Goal: Transaction & Acquisition: Purchase product/service

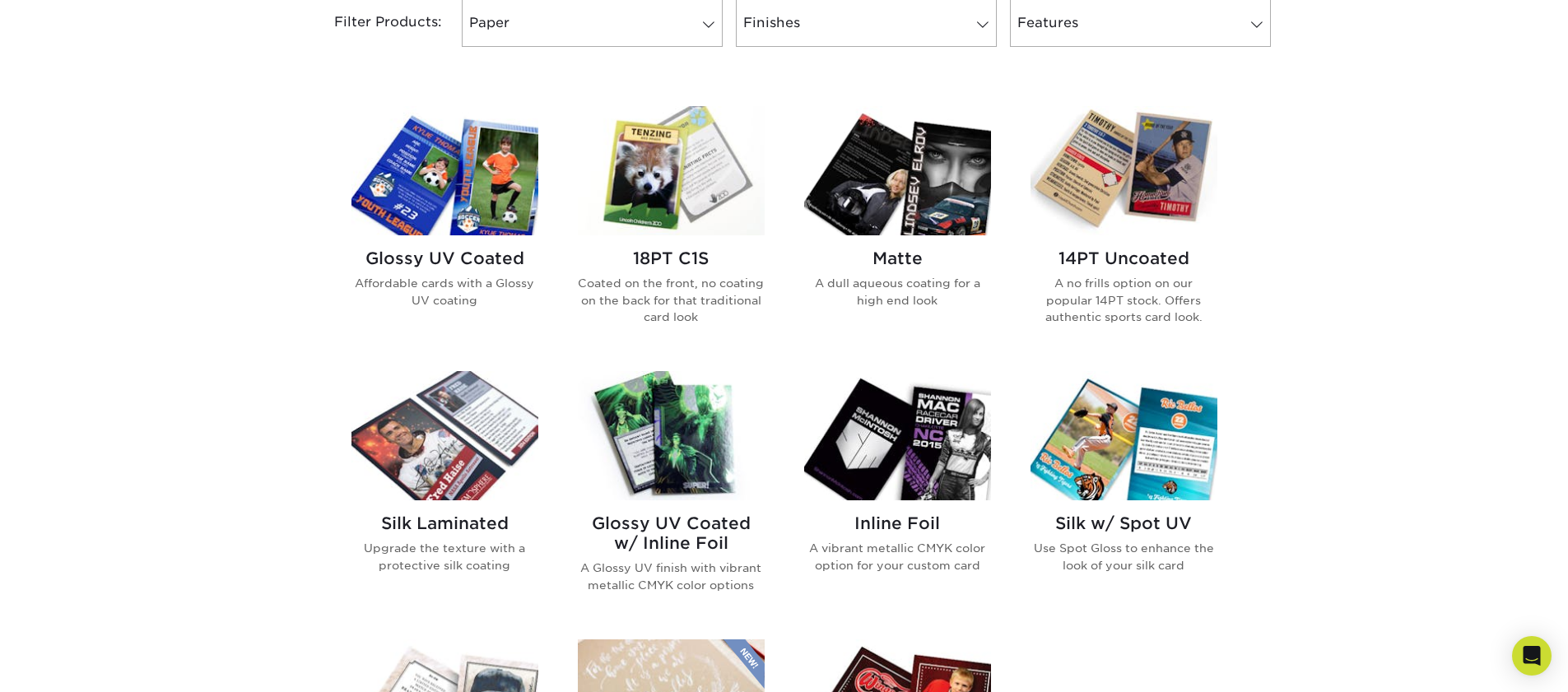
scroll to position [727, 0]
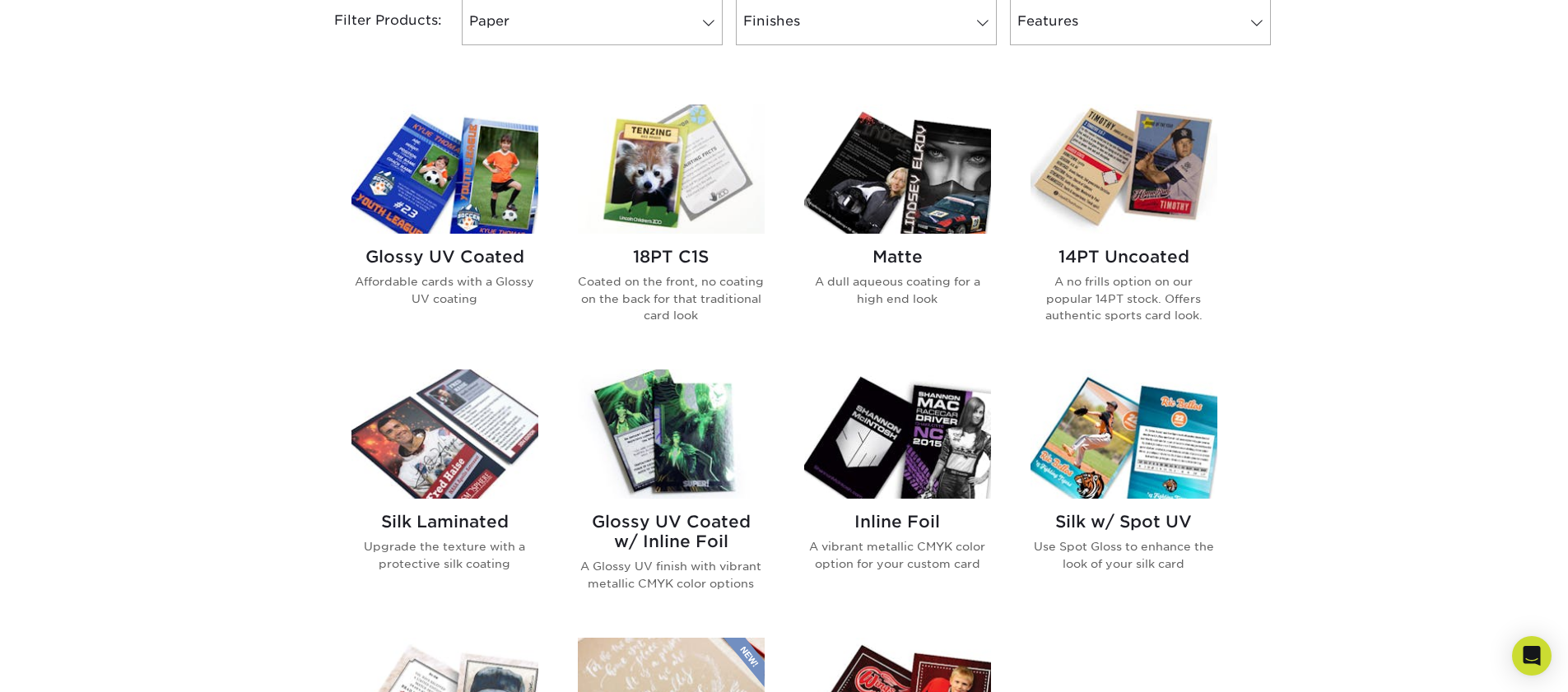
click at [482, 407] on img at bounding box center [444, 434] width 187 height 129
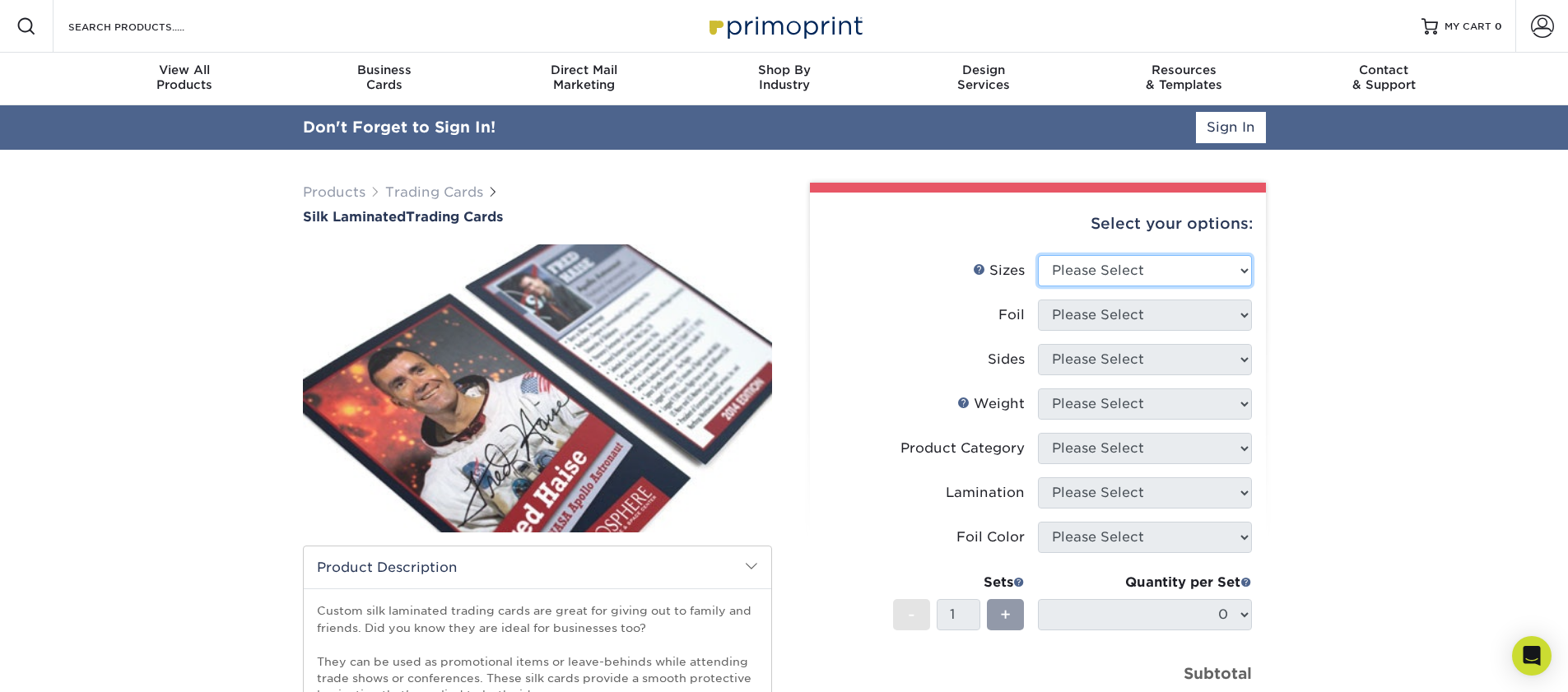
click at [1077, 271] on select "Please Select 2.5" x 3.5"" at bounding box center [1144, 271] width 214 height 31
select select "2.50x3.50"
click at [1081, 313] on select "Please Select No Yes" at bounding box center [1144, 314] width 214 height 31
select select "0"
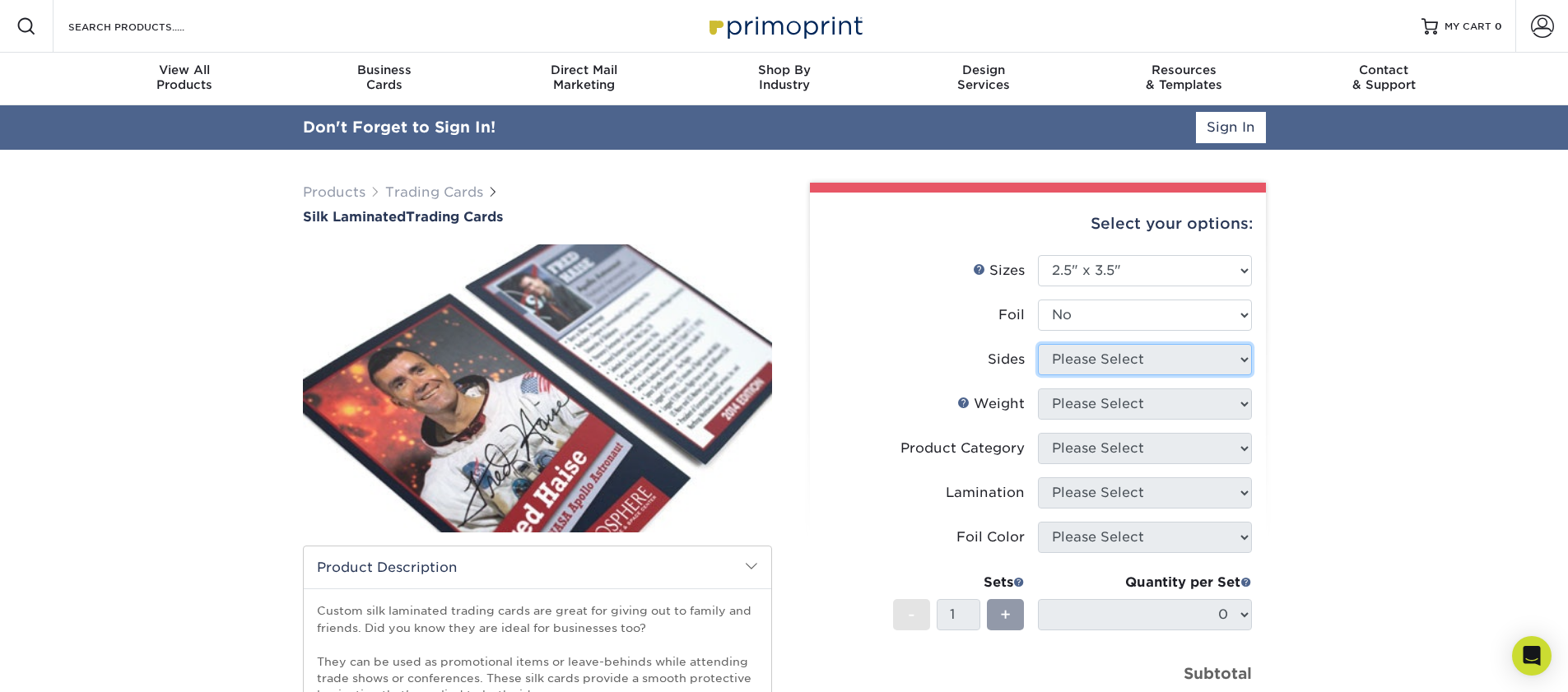
click at [1077, 363] on select "Please Select Print Both Sides Print Both Sides - Foil Both Sides Print Both Si…" at bounding box center [1144, 359] width 214 height 31
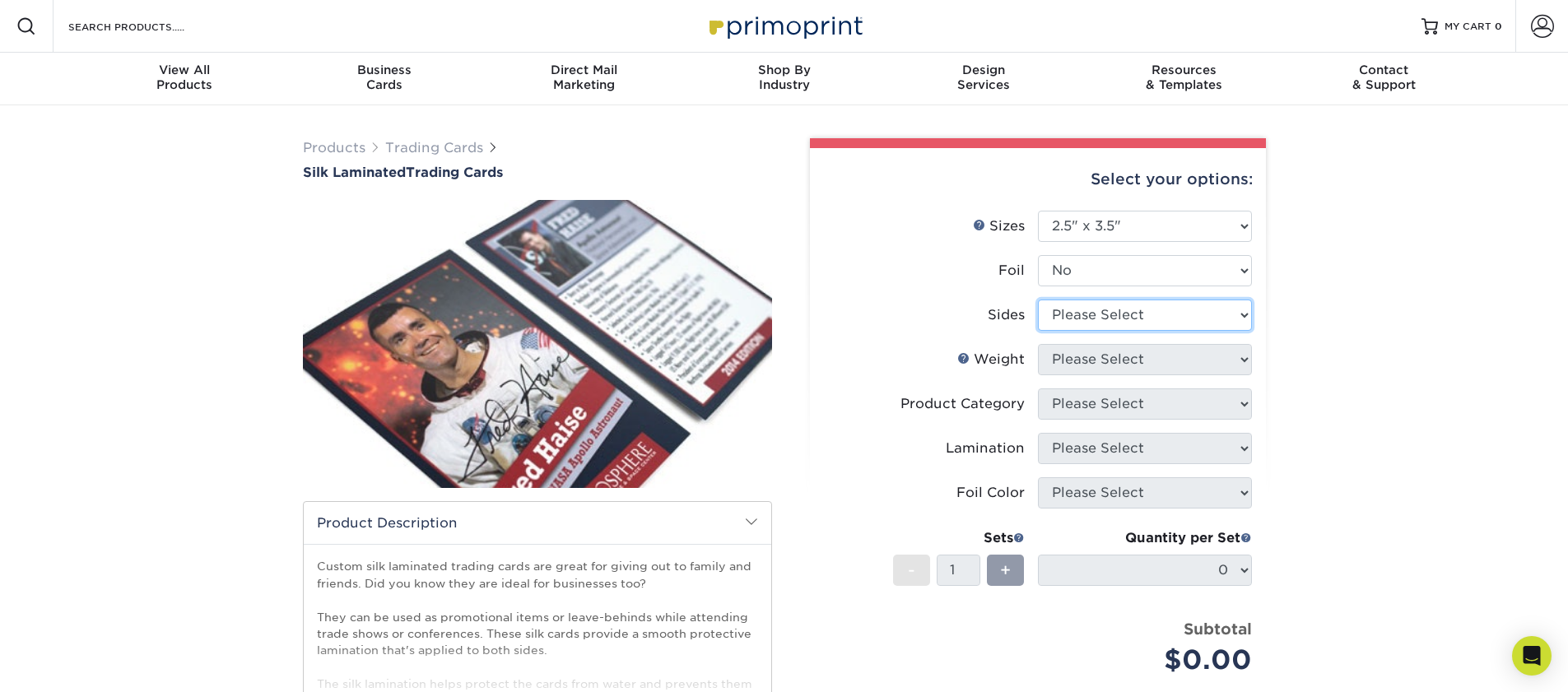
select select "13abbda7-1d64-4f25-8bb2-c179b224825d"
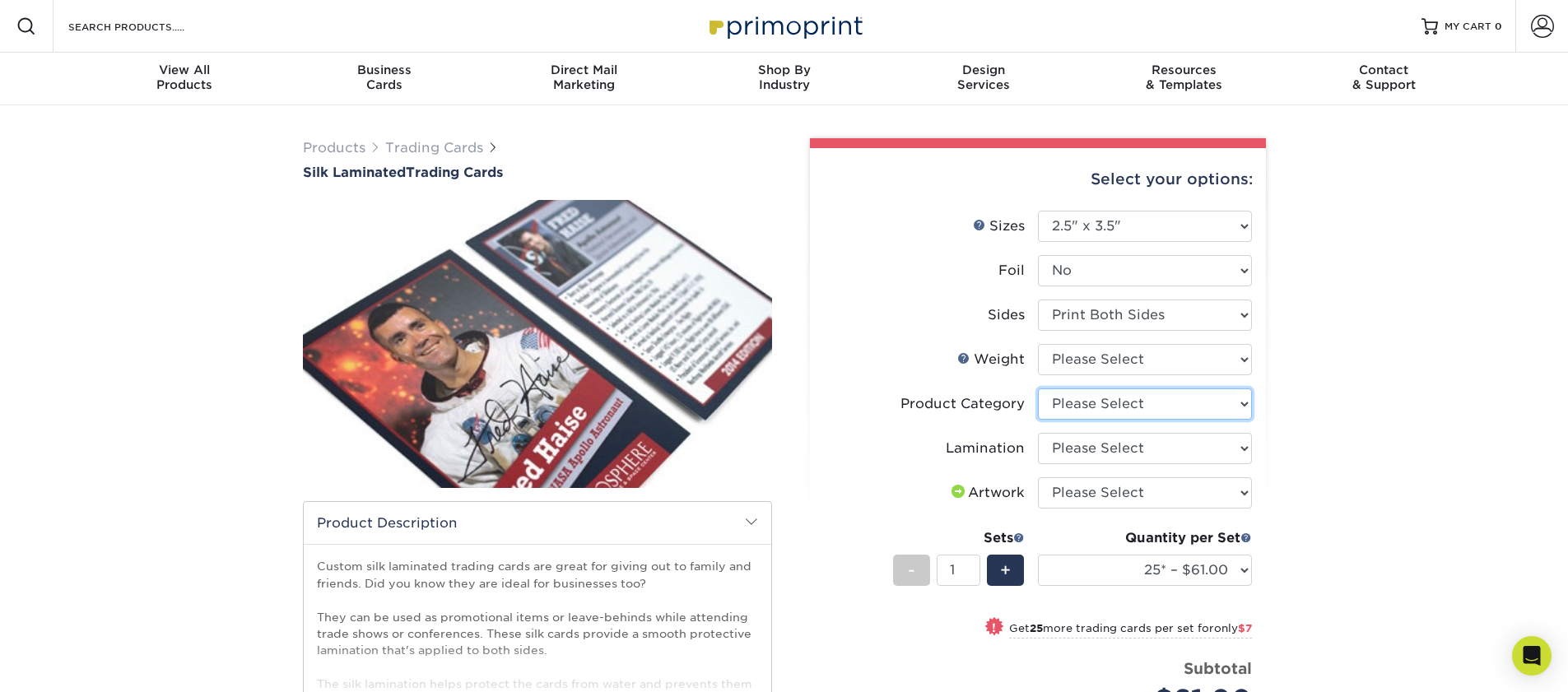
click at [1154, 404] on select "Please Select Trading Cards" at bounding box center [1144, 404] width 214 height 31
select select "c2f9bce9-36c2-409d-b101-c29d9d031e18"
click at [1134, 364] on select "Please Select 16PT" at bounding box center [1144, 359] width 214 height 31
select select "16PT"
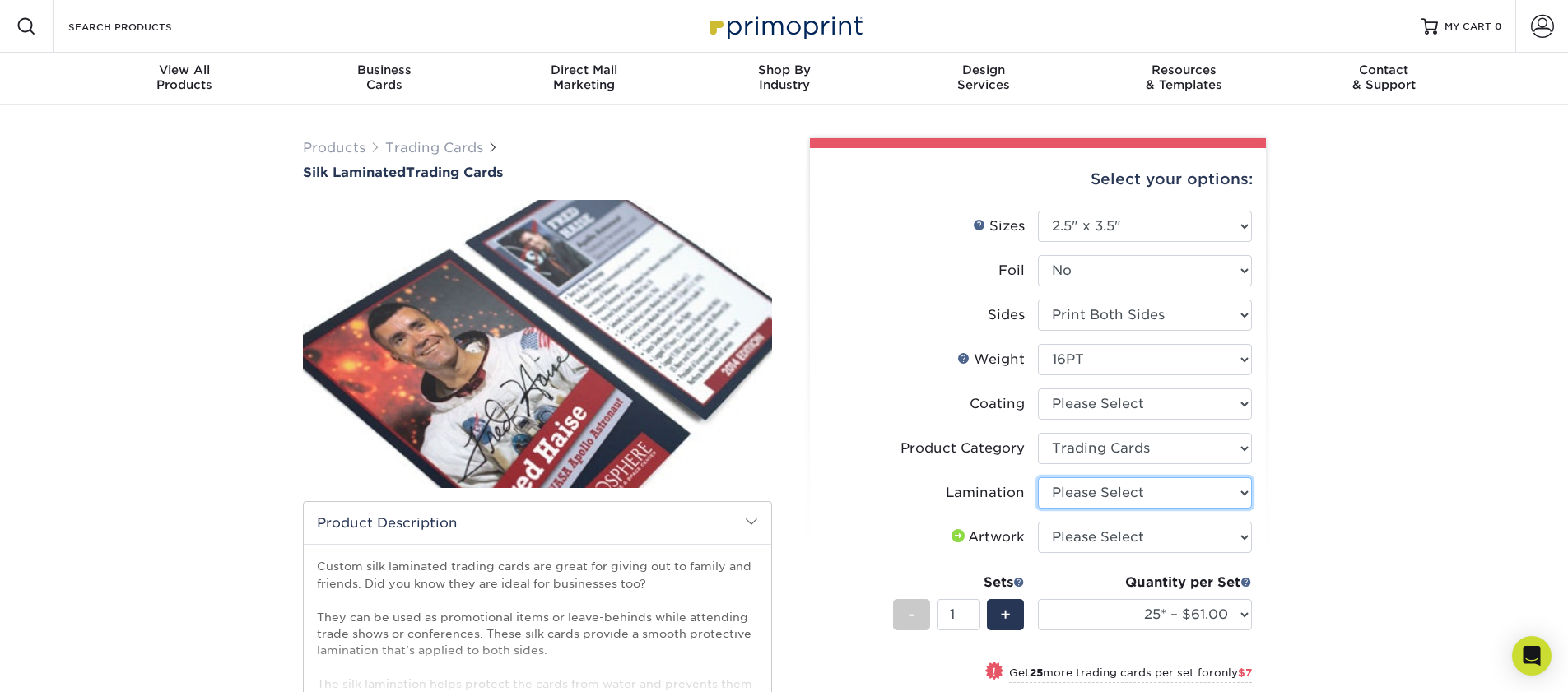
click at [1145, 484] on select "Please Select Silk" at bounding box center [1144, 492] width 214 height 31
select select "ccacb42f-45f7-42d3-bbd3-7c8421cf37f0"
click at [1122, 546] on select "Please Select I will upload files I need a design - $100" at bounding box center [1144, 537] width 214 height 31
select select "upload"
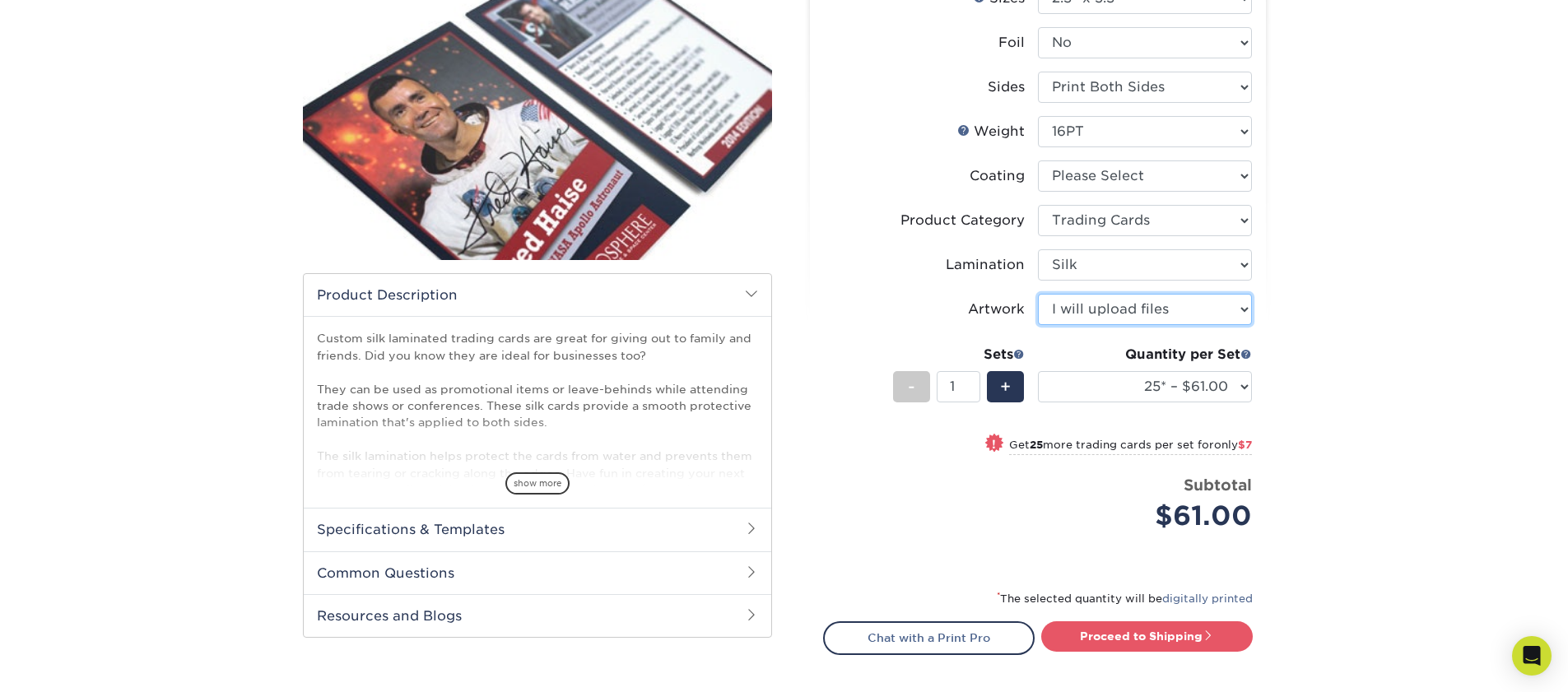
scroll to position [229, 0]
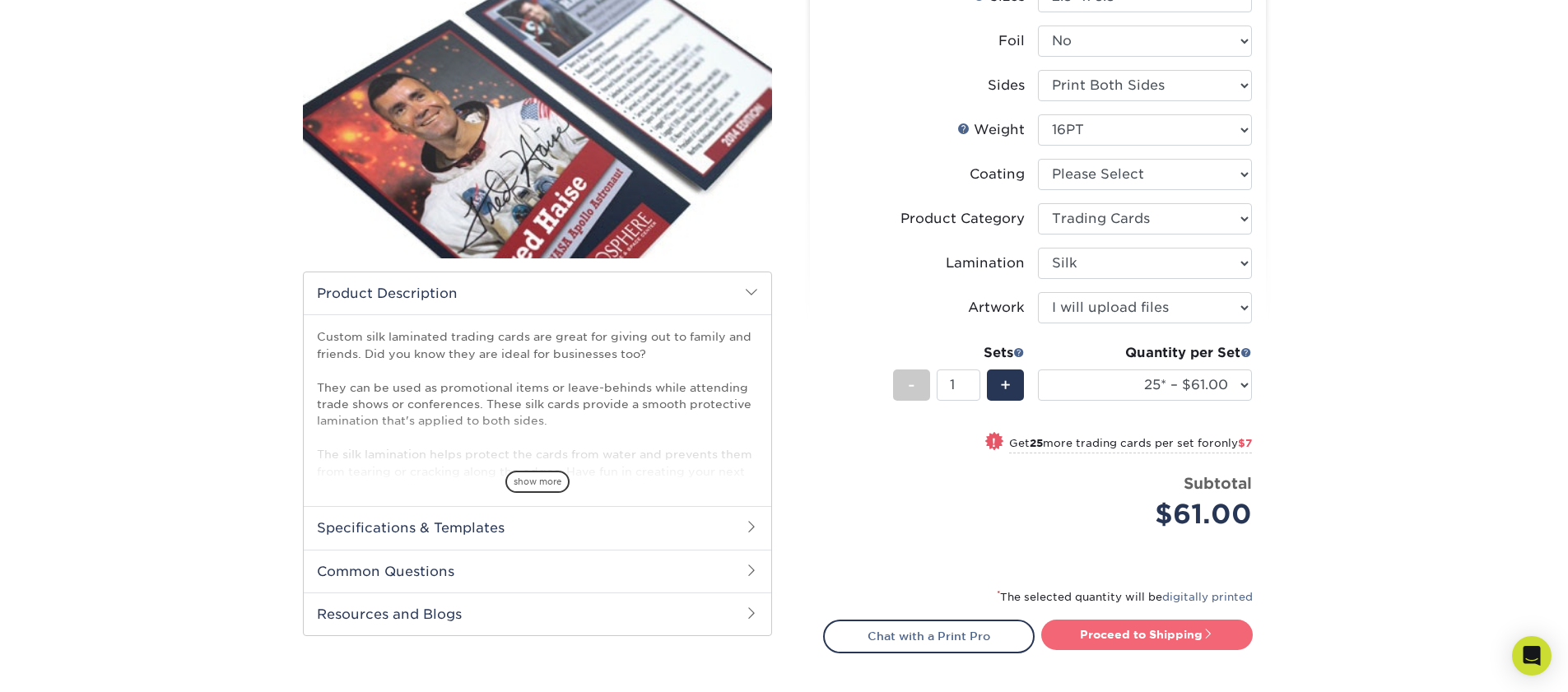
click at [1086, 643] on link "Proceed to Shipping" at bounding box center [1146, 634] width 212 height 29
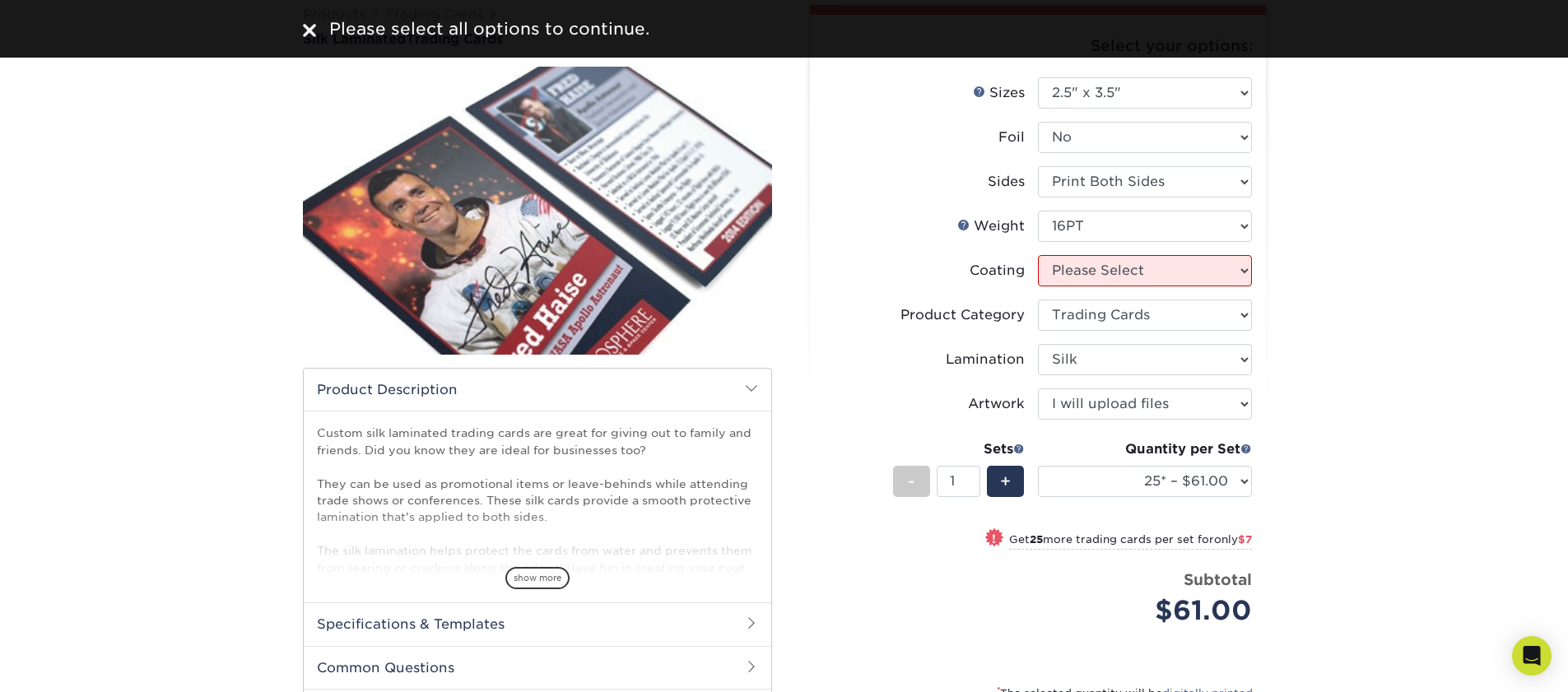
scroll to position [5, 0]
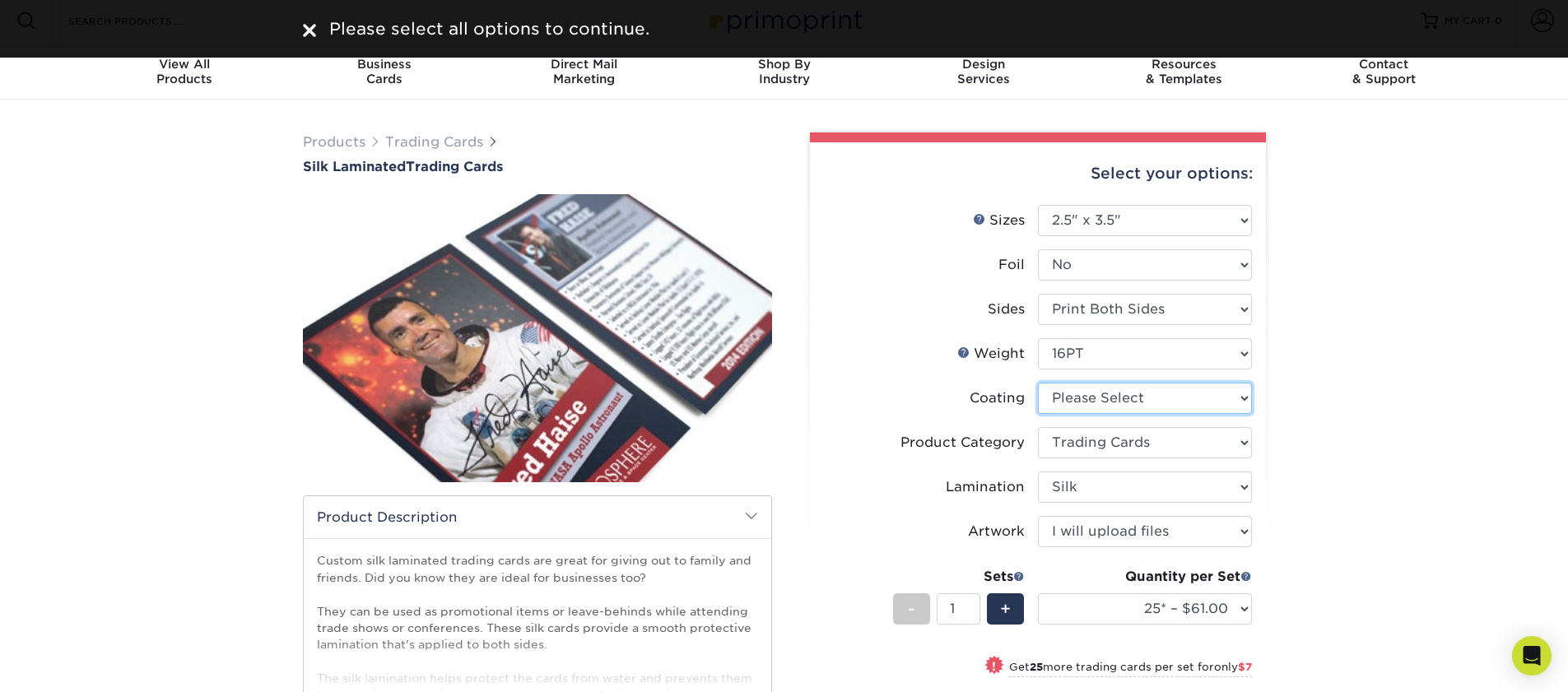
click at [1153, 397] on select at bounding box center [1144, 397] width 214 height 31
select select "3e7618de-abca-4bda-9f97-8b9129e913d8"
select select "-1"
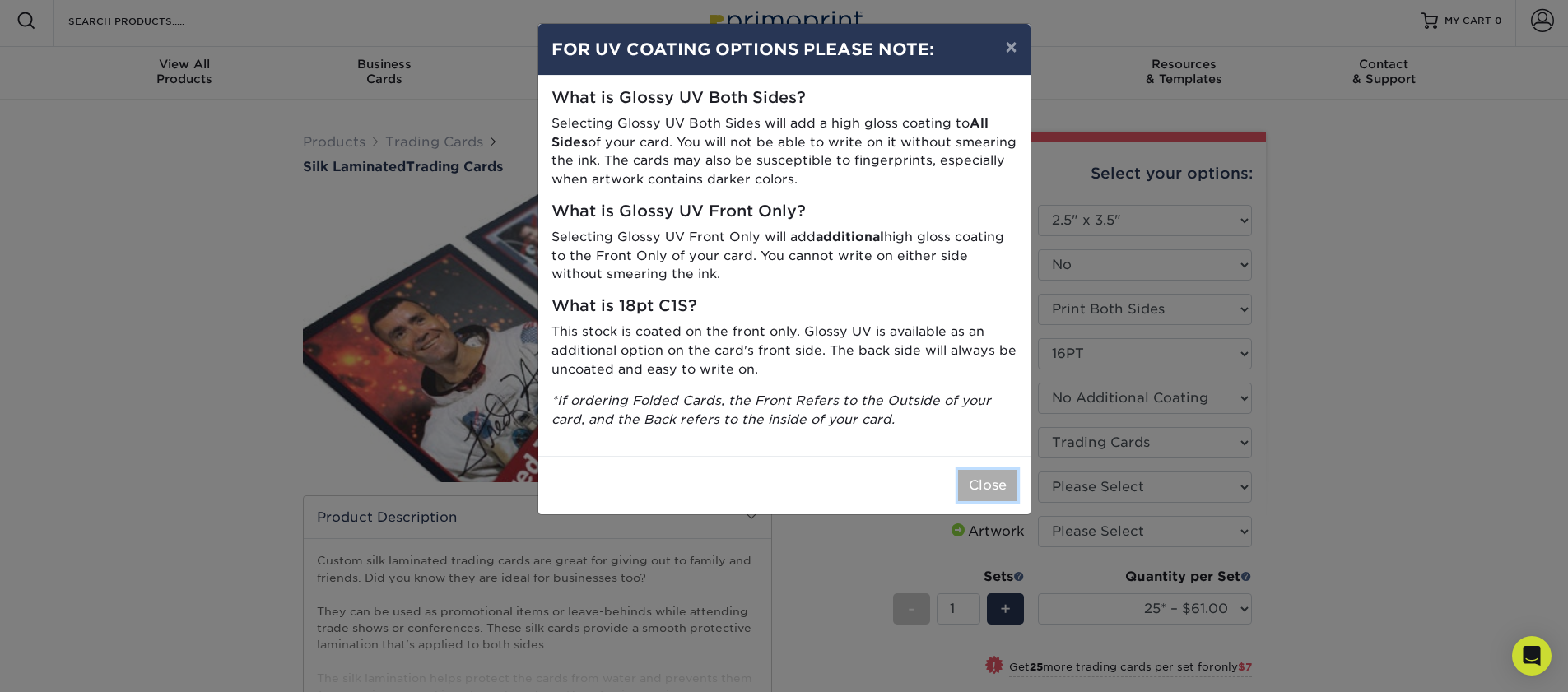
click at [974, 484] on button "Close" at bounding box center [987, 485] width 59 height 31
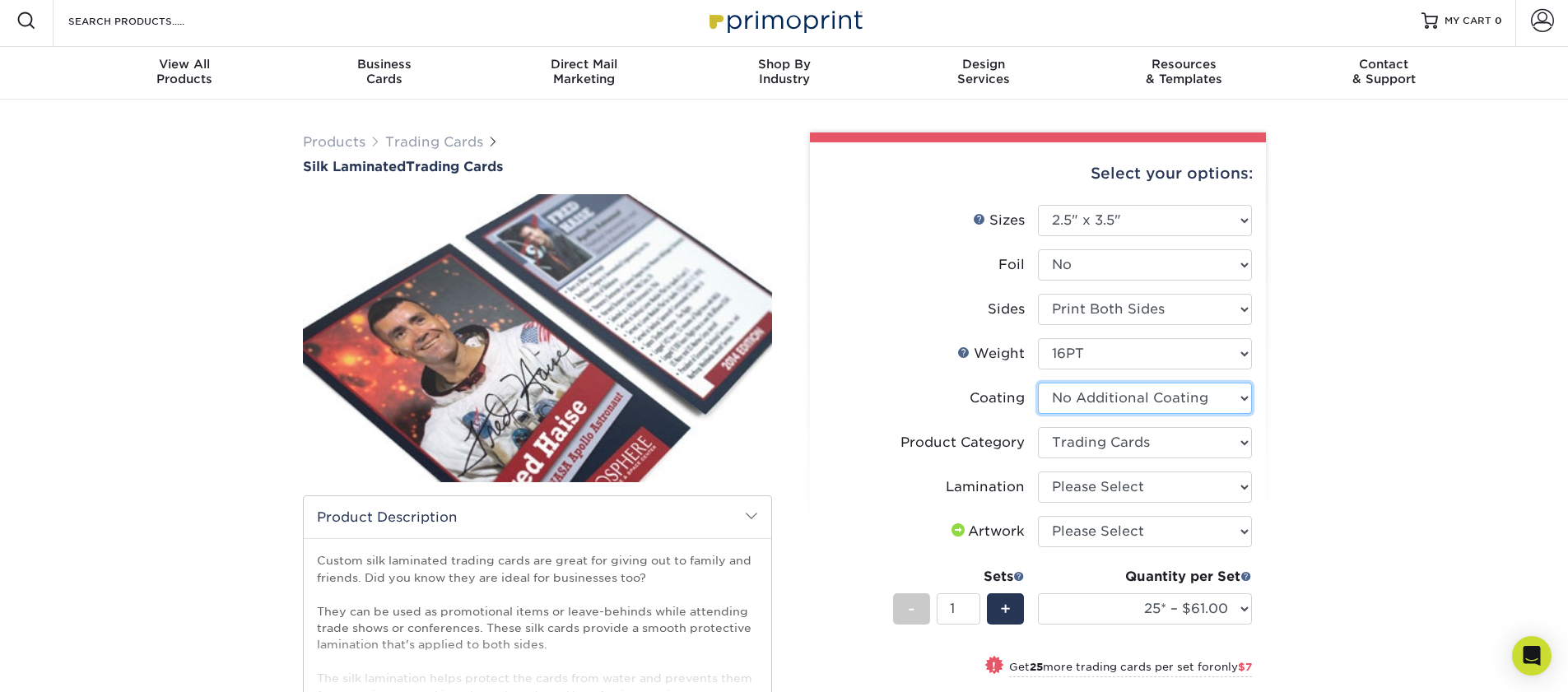
click at [1126, 394] on select at bounding box center [1144, 397] width 214 height 31
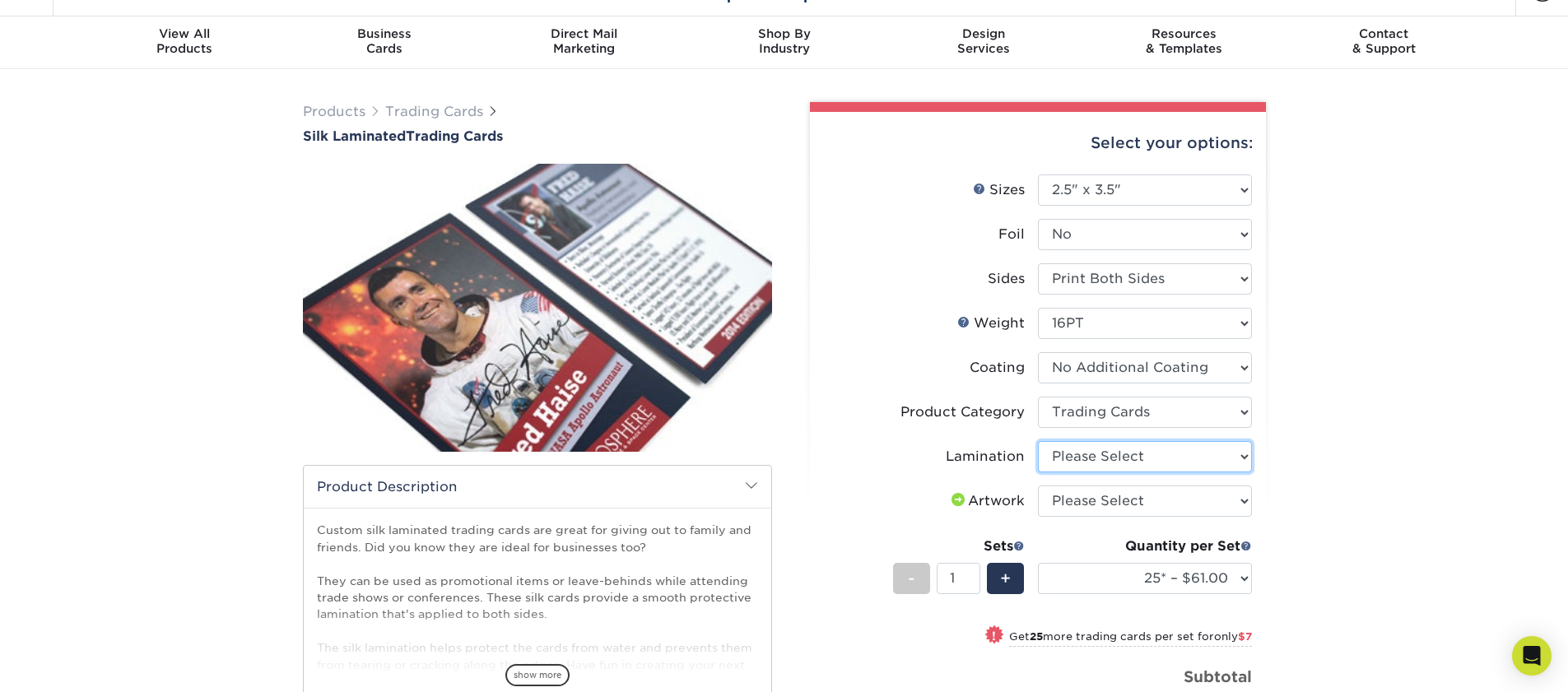
click at [1196, 447] on select "Please Select Silk" at bounding box center [1144, 456] width 214 height 31
select select "ccacb42f-45f7-42d3-bbd3-7c8421cf37f0"
click at [1120, 518] on li "Artwork Please Select I will upload files I need a design - $100" at bounding box center [1037, 507] width 428 height 45
click at [1123, 493] on select "Please Select I will upload files I need a design - $100" at bounding box center [1144, 500] width 214 height 31
select select "upload"
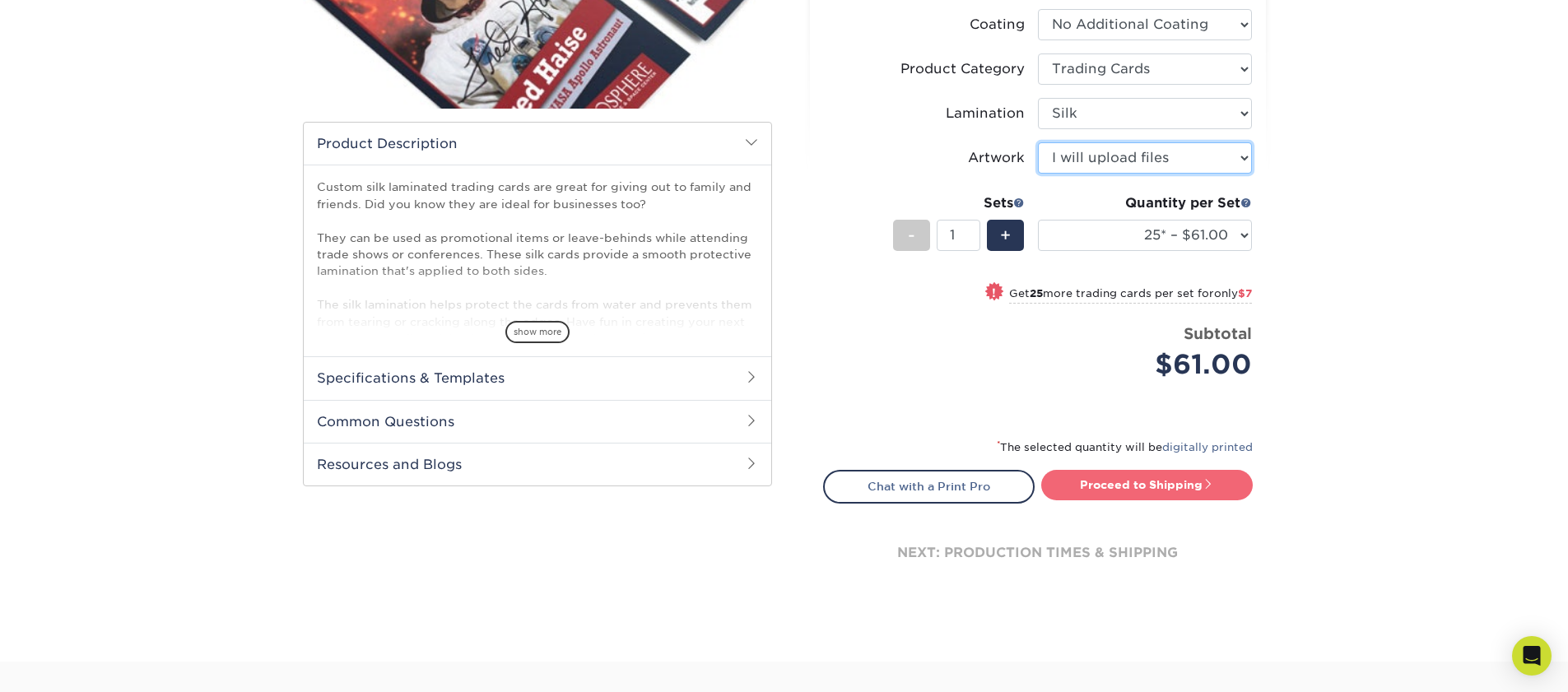
scroll to position [366, 0]
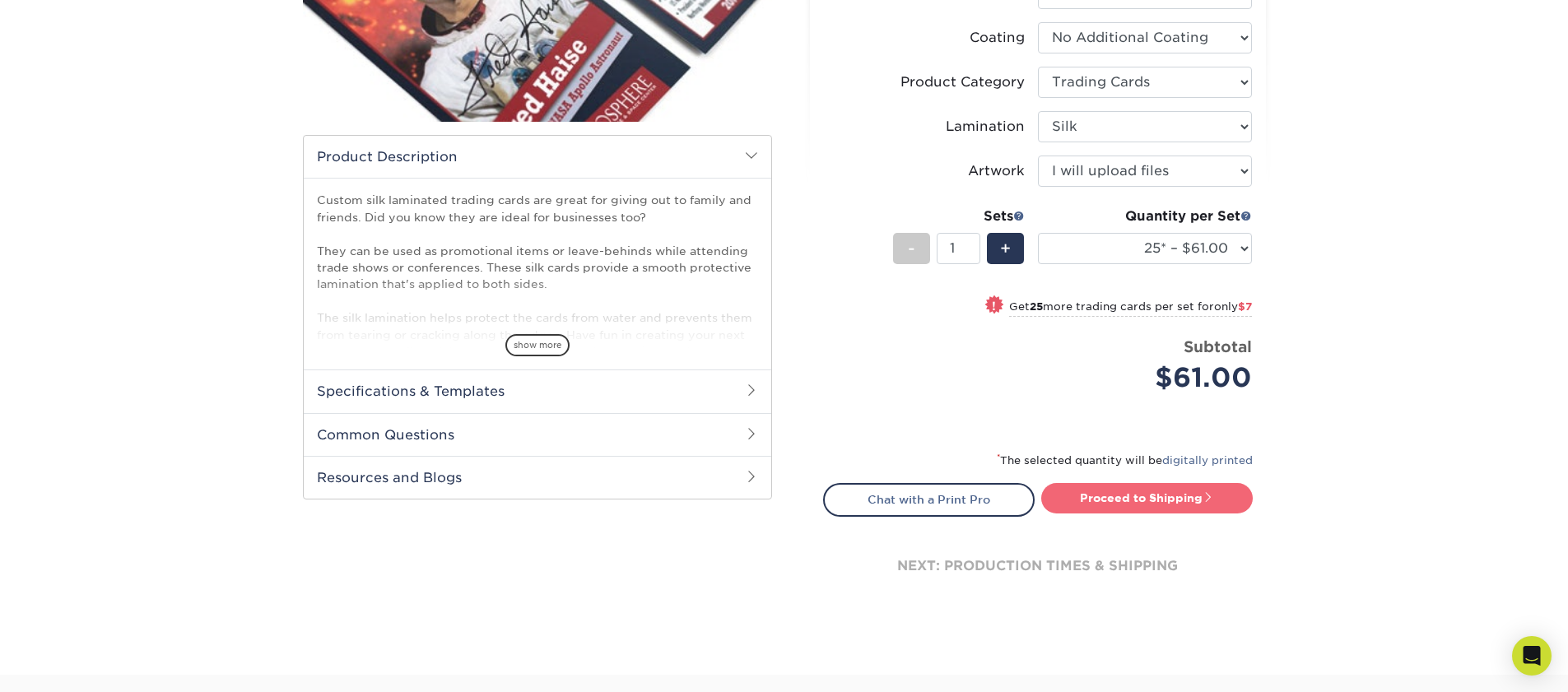
click at [1112, 507] on link "Proceed to Shipping" at bounding box center [1146, 497] width 212 height 29
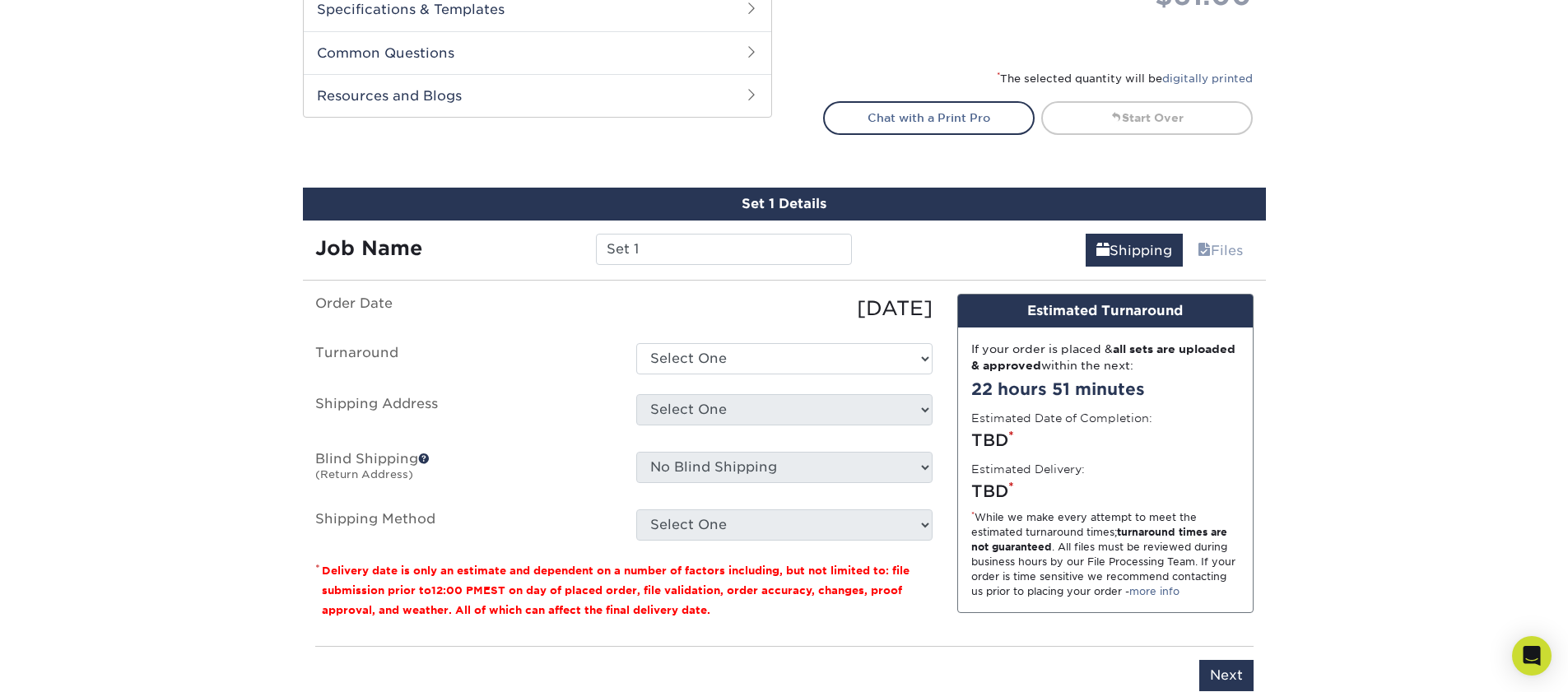
scroll to position [893, 0]
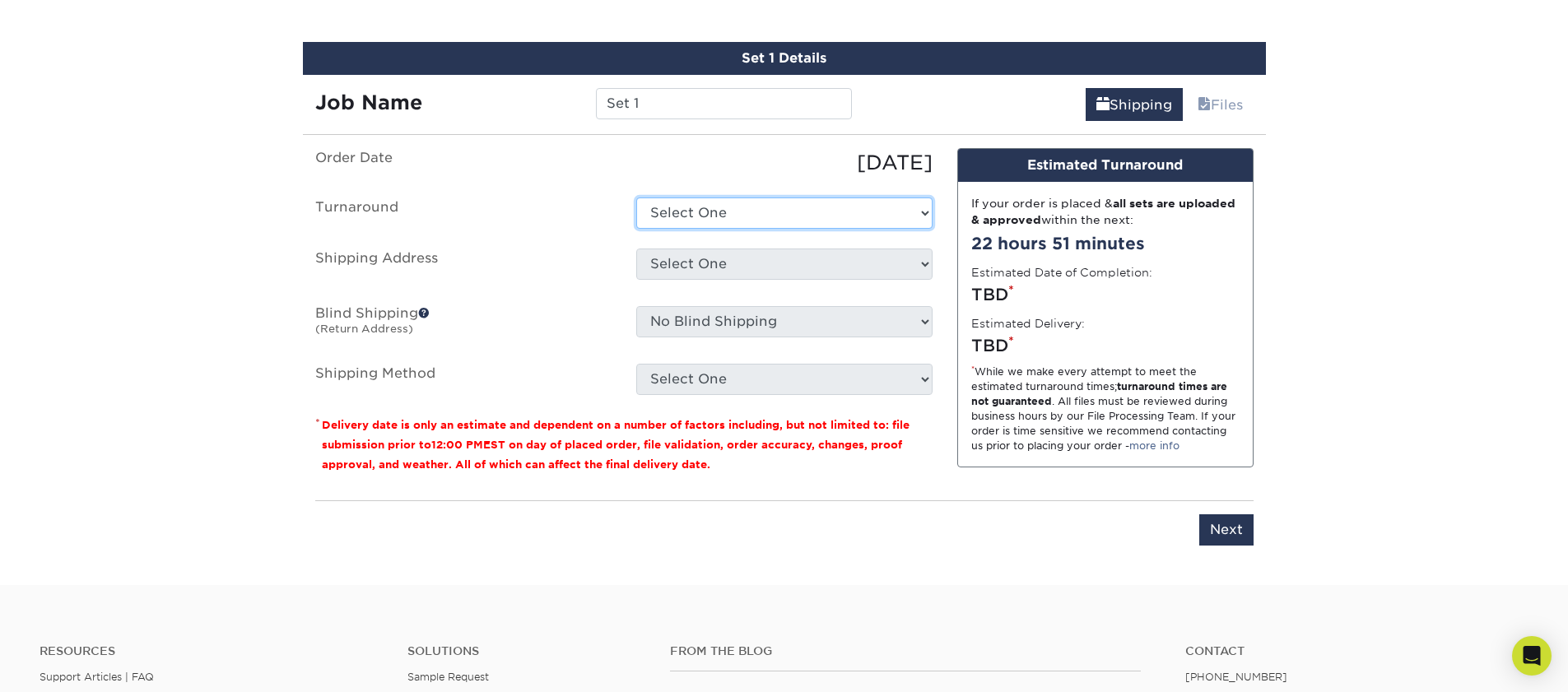
click at [712, 220] on select "Select One 2-4 Business Days 2 Day Next Business Day" at bounding box center [784, 213] width 297 height 31
select select "c807955e-635c-4042-aa19-e69bb56d90bb"
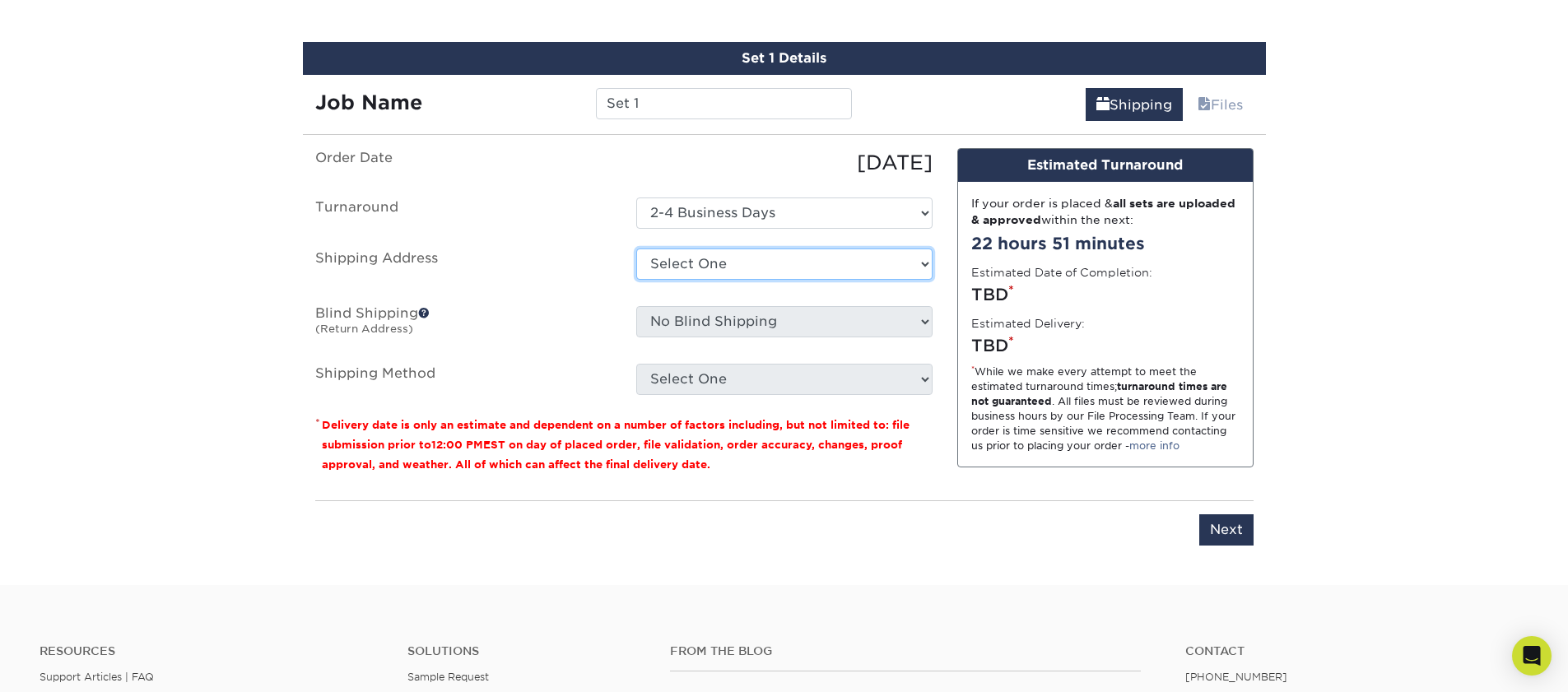
click at [716, 259] on select "Select One + Add New Address - Login" at bounding box center [784, 263] width 297 height 31
select select "newaddress"
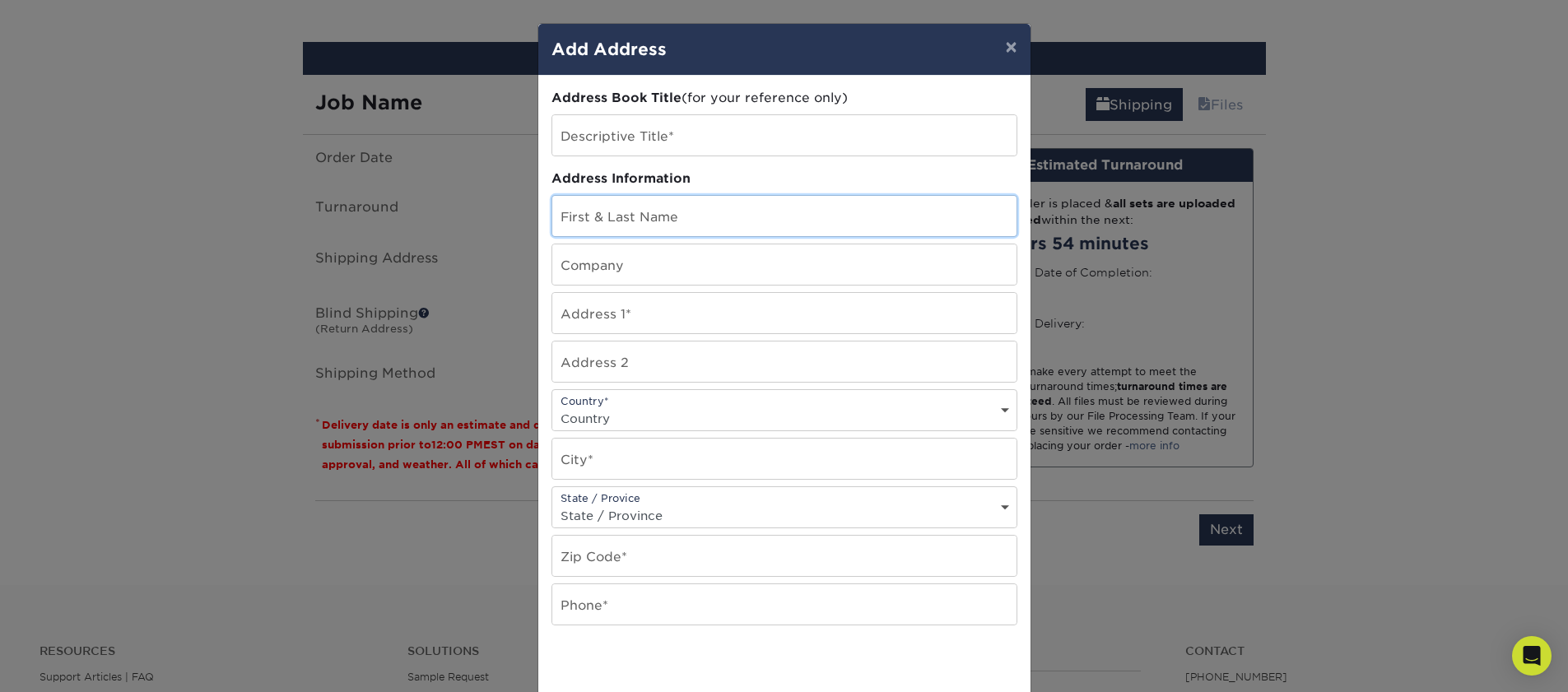
click at [662, 212] on input "text" at bounding box center [784, 215] width 464 height 40
click at [643, 146] on input "text" at bounding box center [784, 135] width 464 height 40
type input "Chase Oaks Legacy"
click at [616, 235] on div "First & Last Name" at bounding box center [784, 215] width 465 height 42
click at [625, 199] on input "text" at bounding box center [784, 215] width 464 height 40
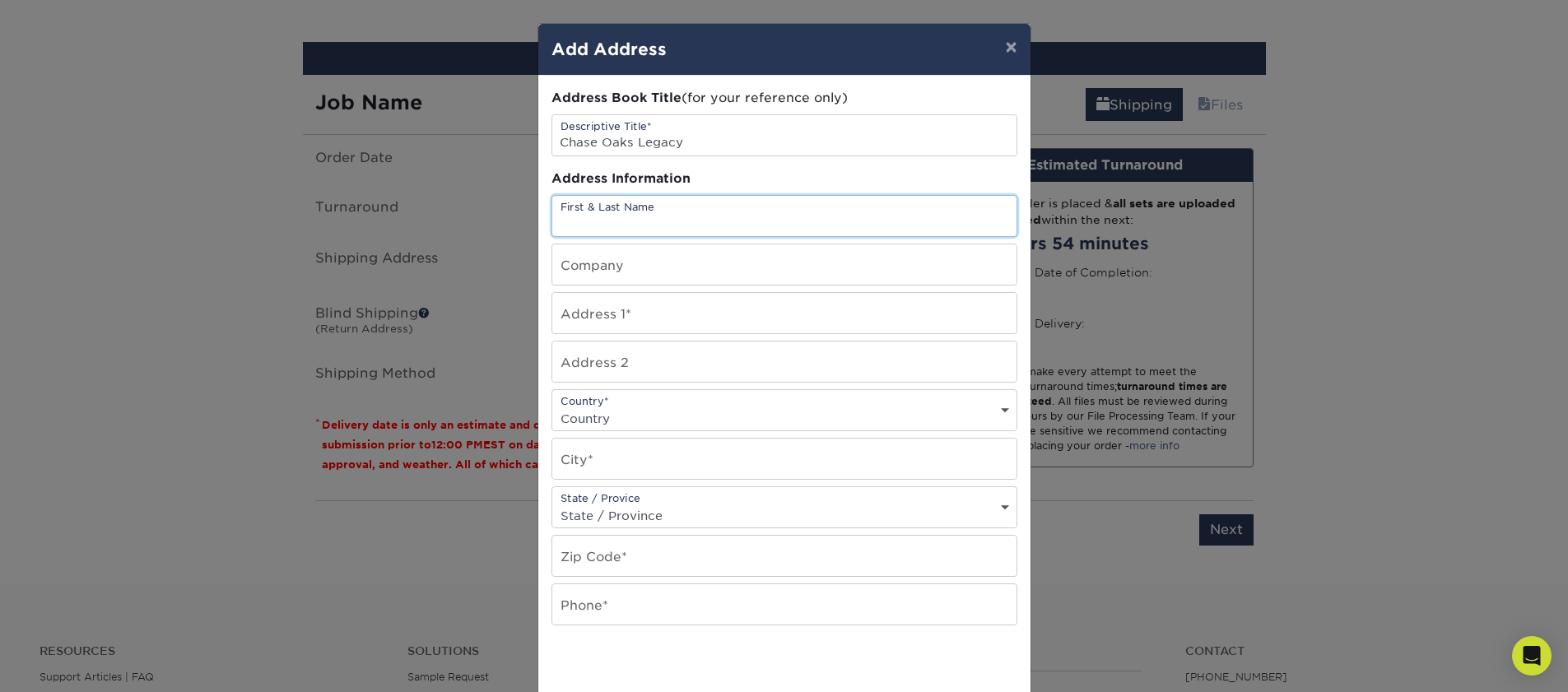
type input "[PERSON_NAME]"
type input "[GEOGRAPHIC_DATA][DEMOGRAPHIC_DATA]"
type input "281 Legacy Dr"
select select "US"
type input "Plano"
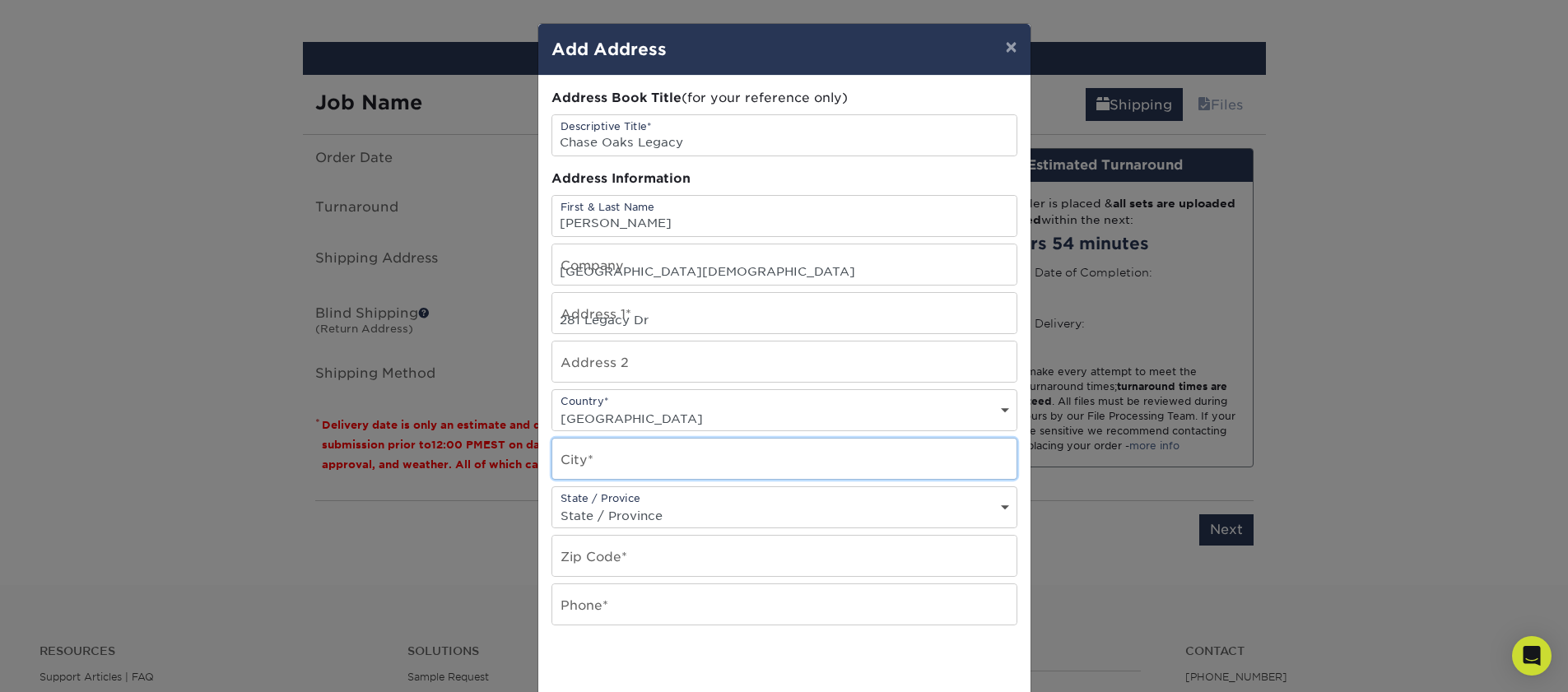
select select "[GEOGRAPHIC_DATA]"
type input "75023"
type input "9727838800"
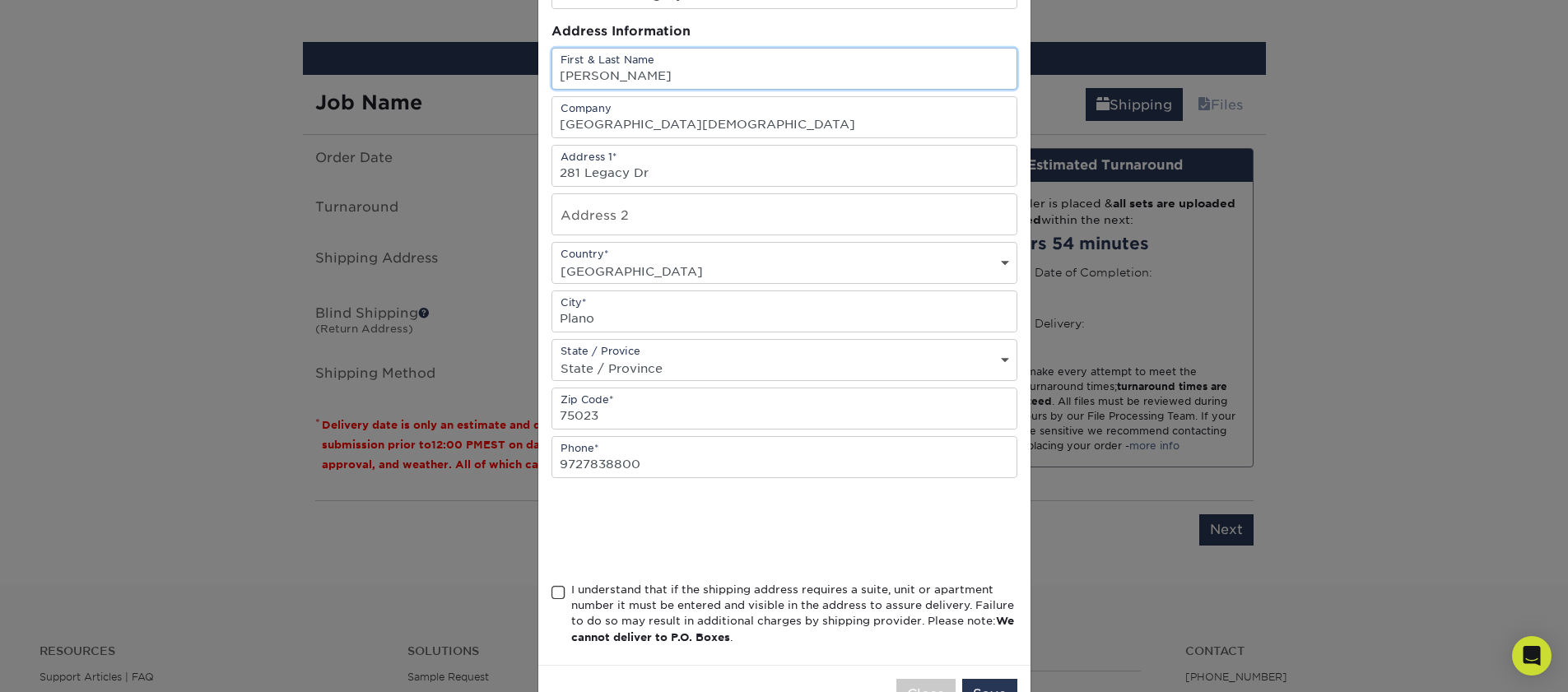
scroll to position [156, 0]
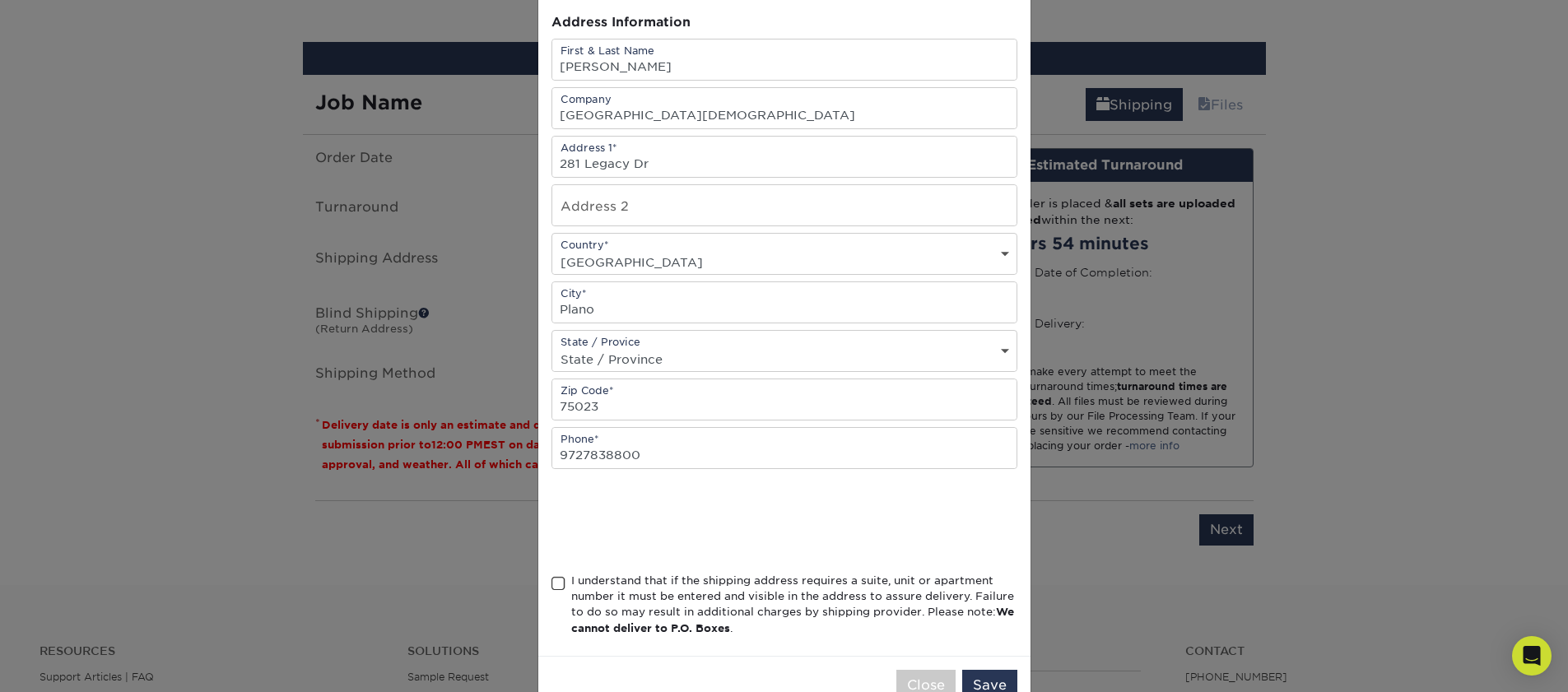
click at [559, 579] on span at bounding box center [558, 583] width 14 height 15
click at [0, 0] on input "I understand that if the shipping address requires a suite, unit or apartment n…" at bounding box center [0, 0] width 0 height 0
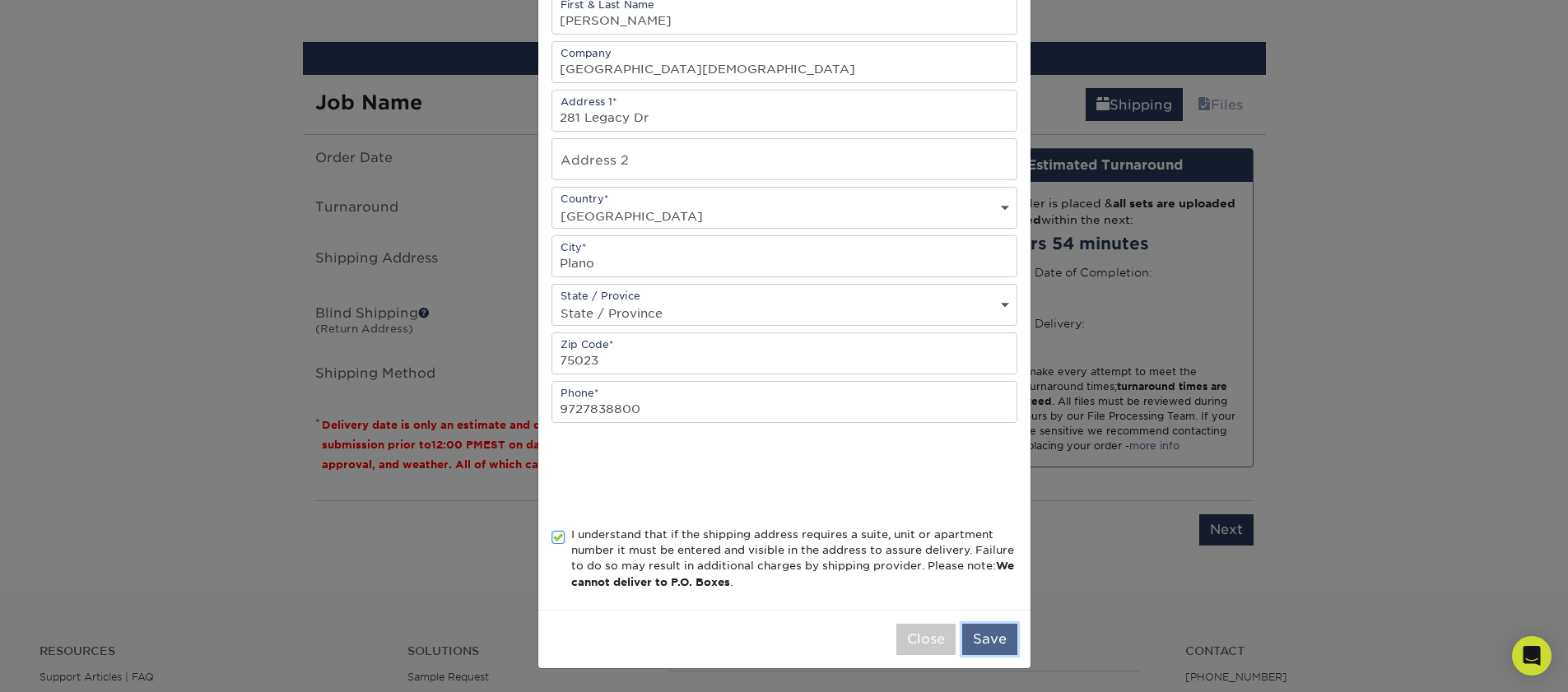
click at [1003, 629] on button "Save" at bounding box center [990, 638] width 55 height 31
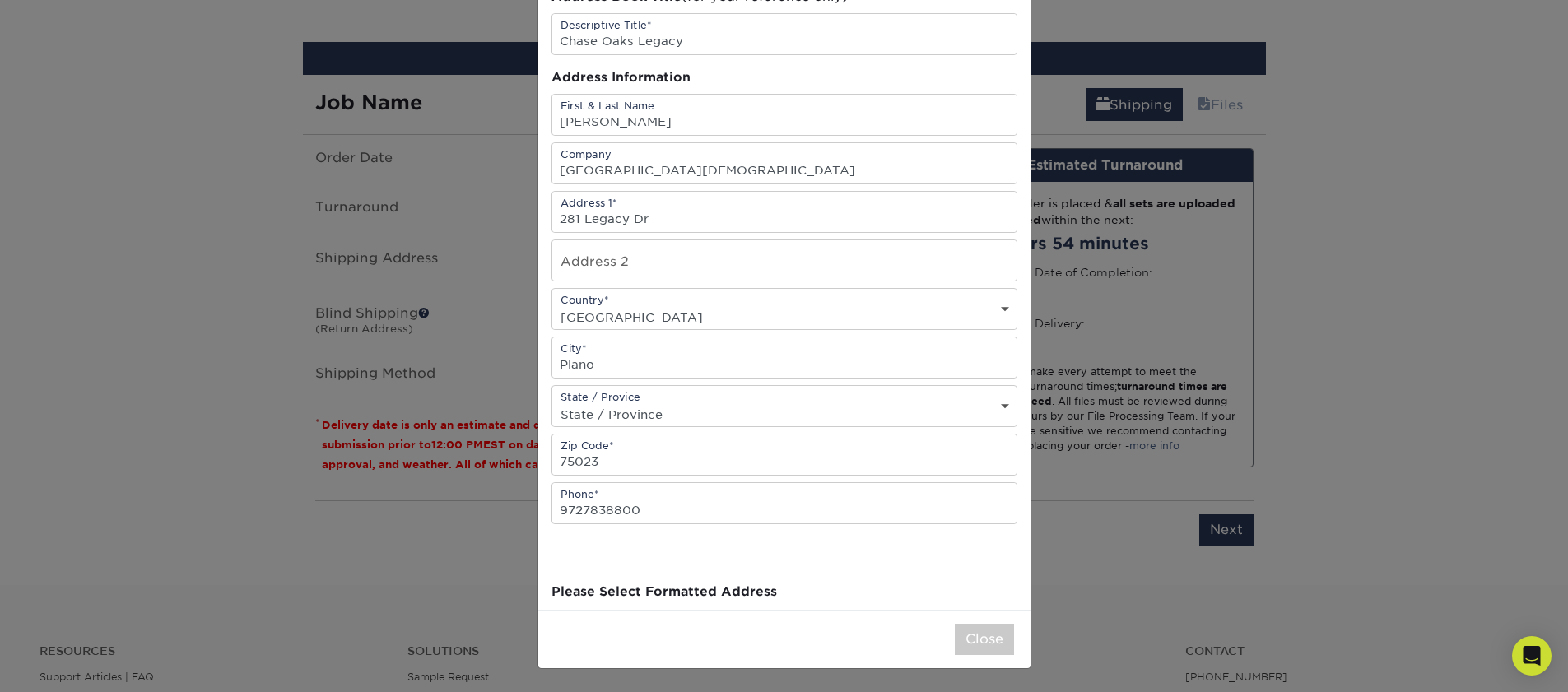
scroll to position [0, 0]
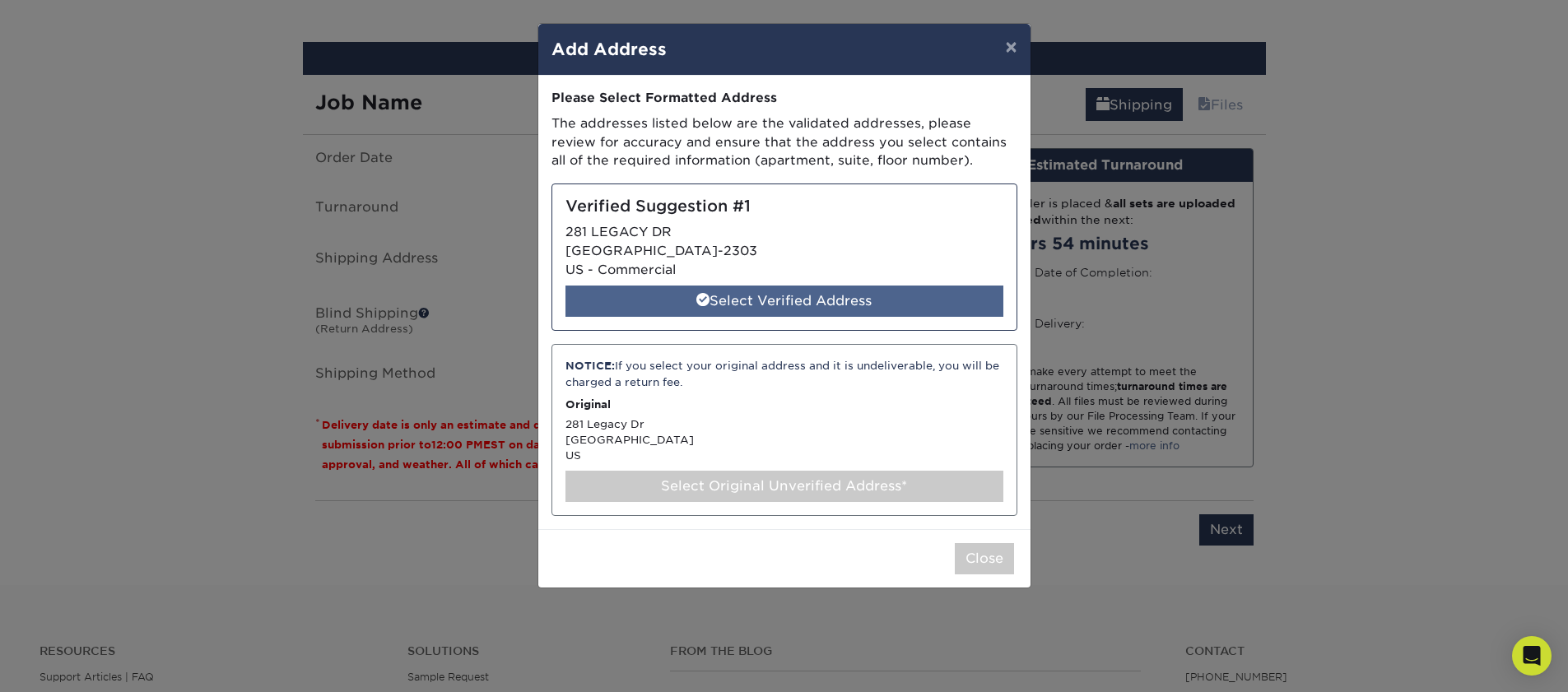
click at [789, 295] on div "Select Verified Address" at bounding box center [784, 301] width 438 height 31
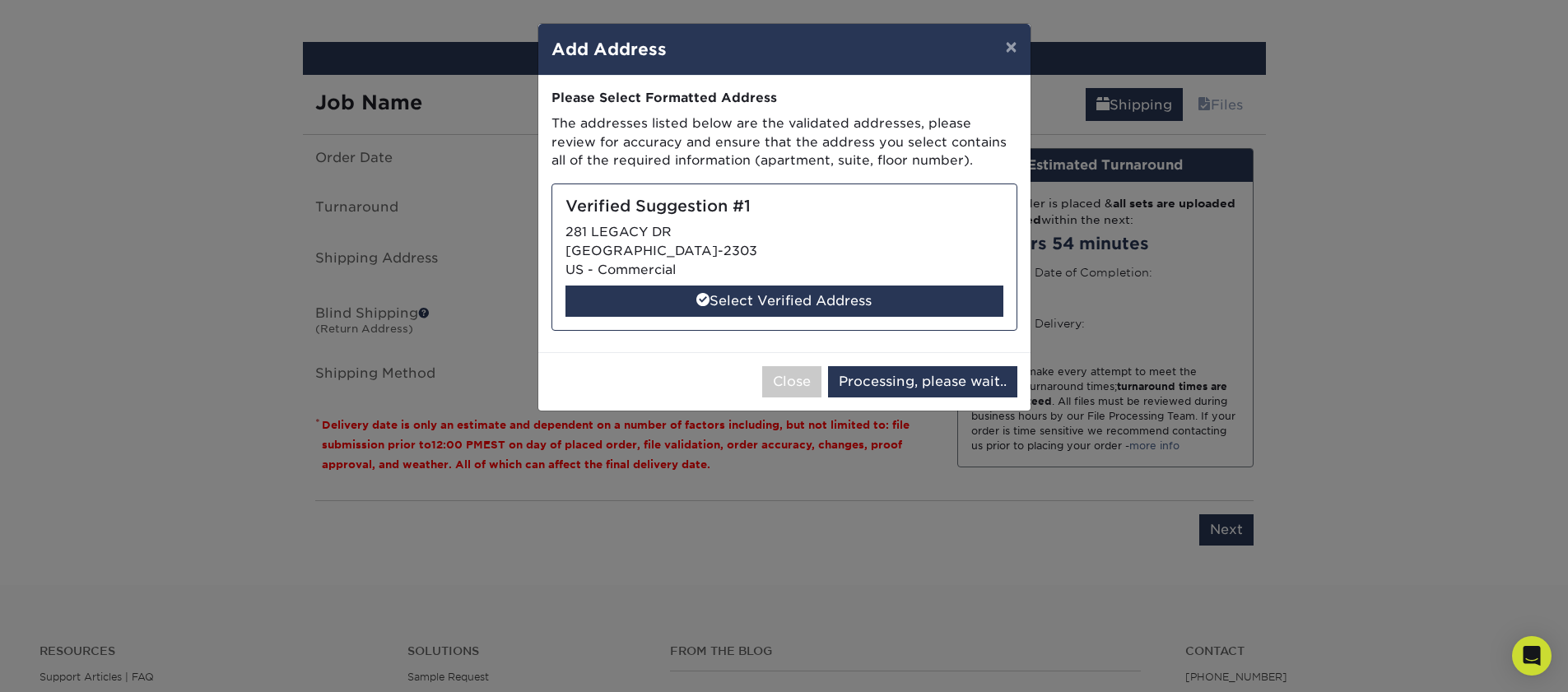
select select "285723"
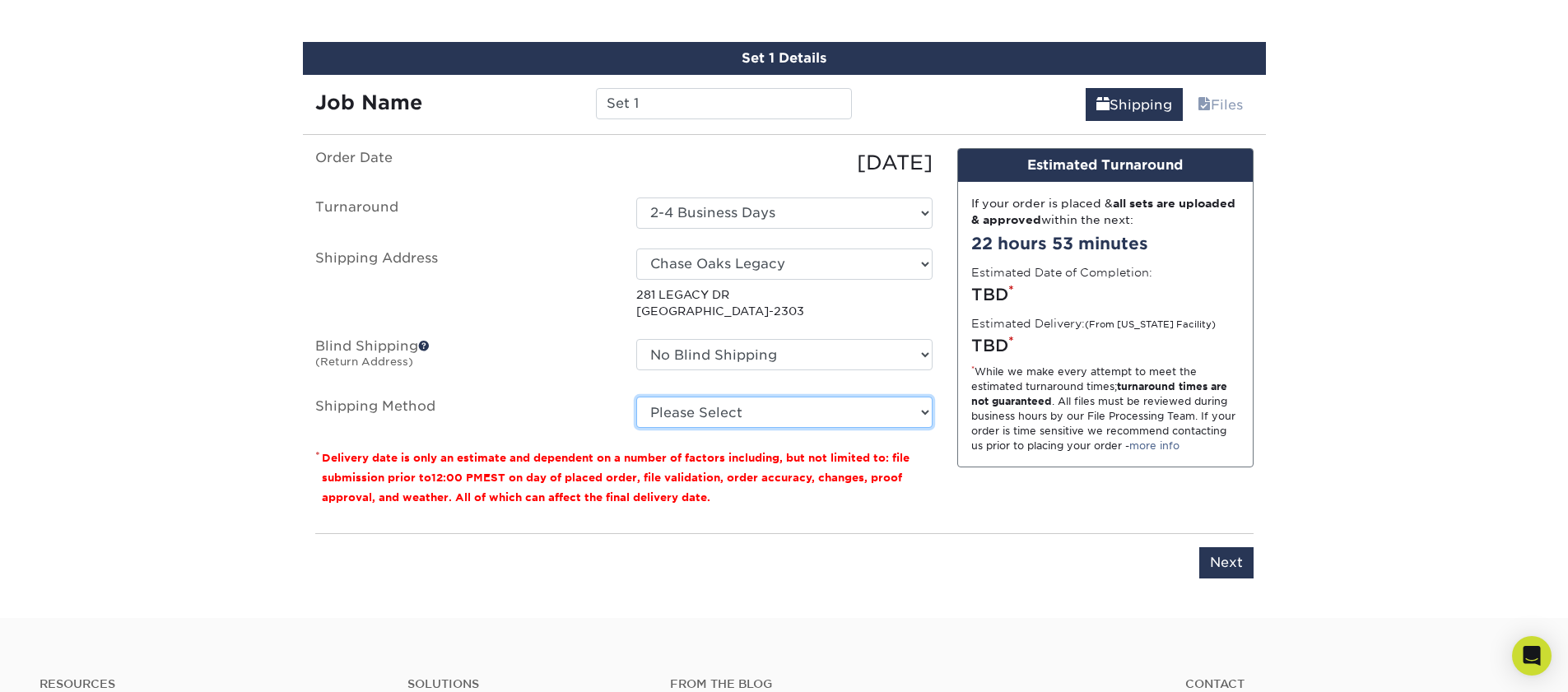
click at [691, 413] on select "Please Select Ground Shipping (+$11.59) 3 Day Shipping Service (+$11.98) 2 Day …" at bounding box center [784, 412] width 297 height 31
select select "03"
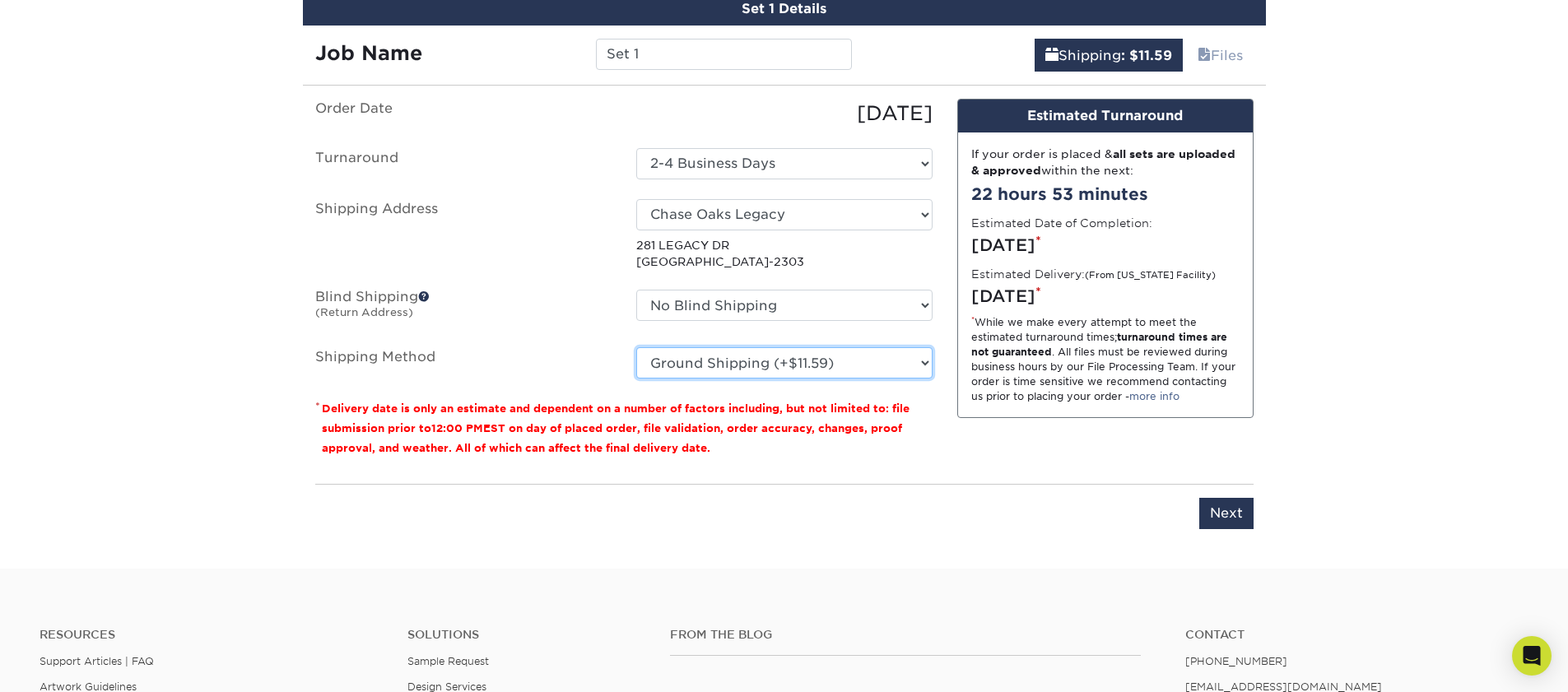
scroll to position [941, 0]
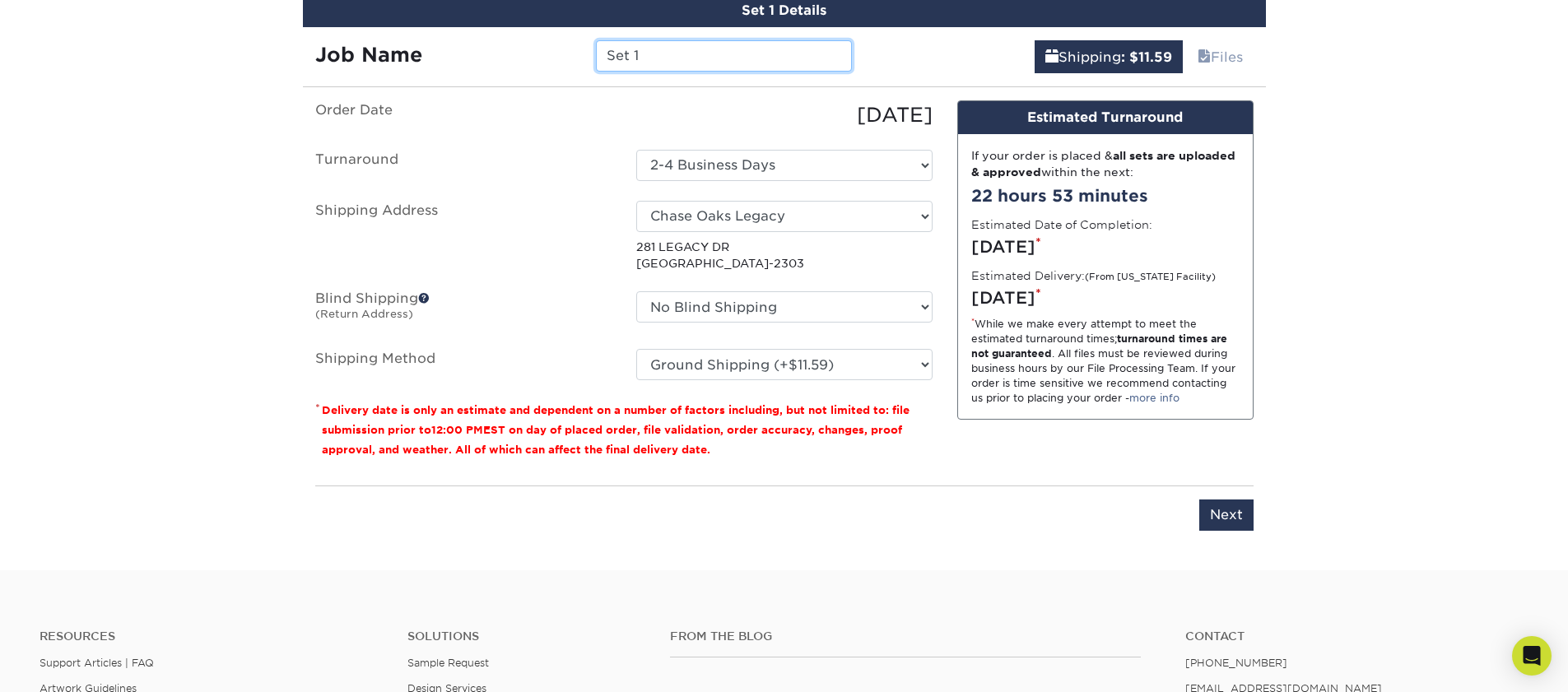
click at [658, 62] on input "Set 1" at bounding box center [724, 55] width 256 height 31
drag, startPoint x: 658, startPoint y: 62, endPoint x: 567, endPoint y: 61, distance: 91.0
click at [567, 61] on div "Job Name Set 1" at bounding box center [583, 55] width 562 height 31
type input "Production Team Baseball Cards"
click at [1214, 519] on input "Next" at bounding box center [1226, 514] width 55 height 31
